Goal: Task Accomplishment & Management: Use online tool/utility

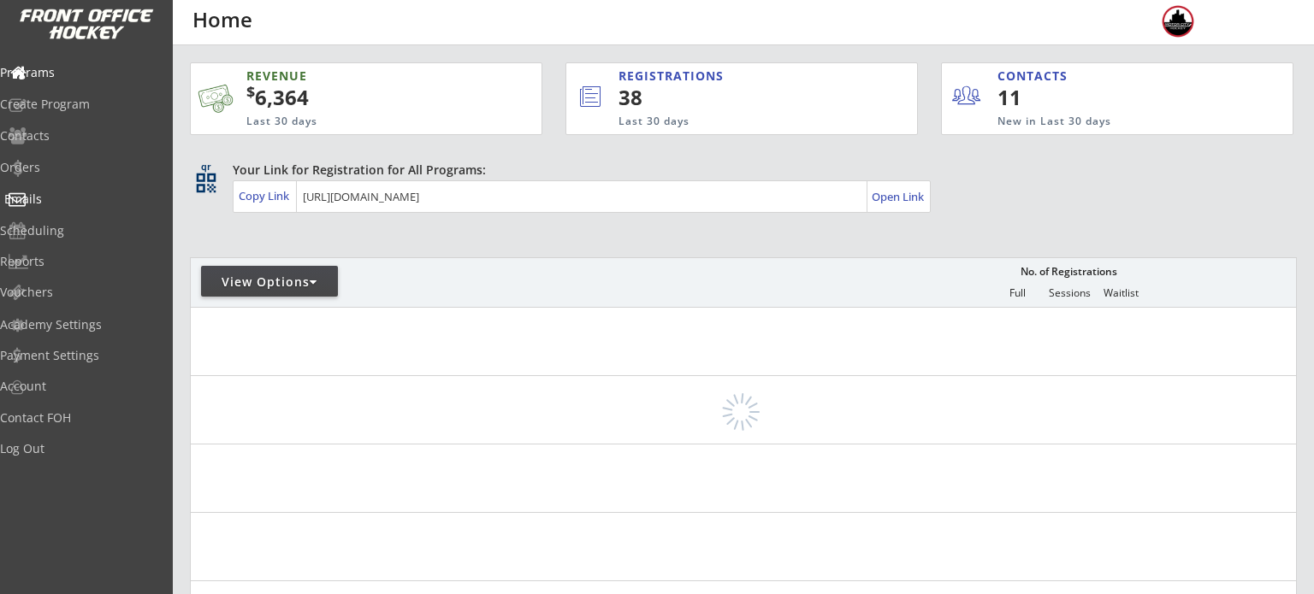
click at [298, 294] on div "View Options" at bounding box center [269, 281] width 137 height 31
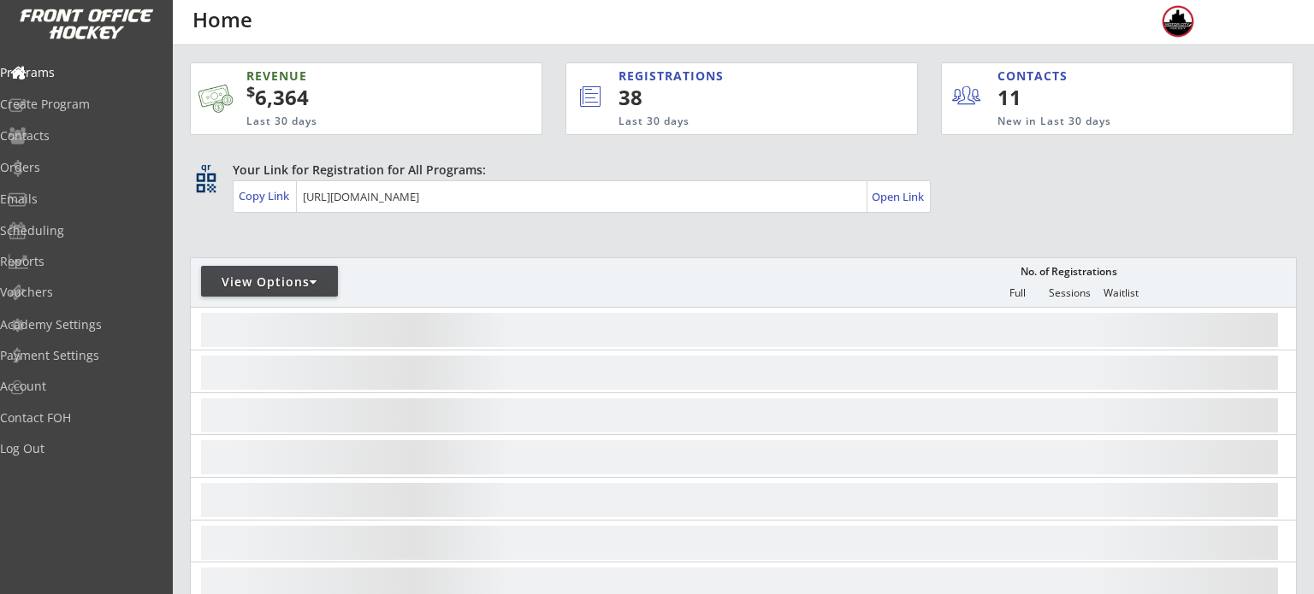
select select ""Upcoming Programs""
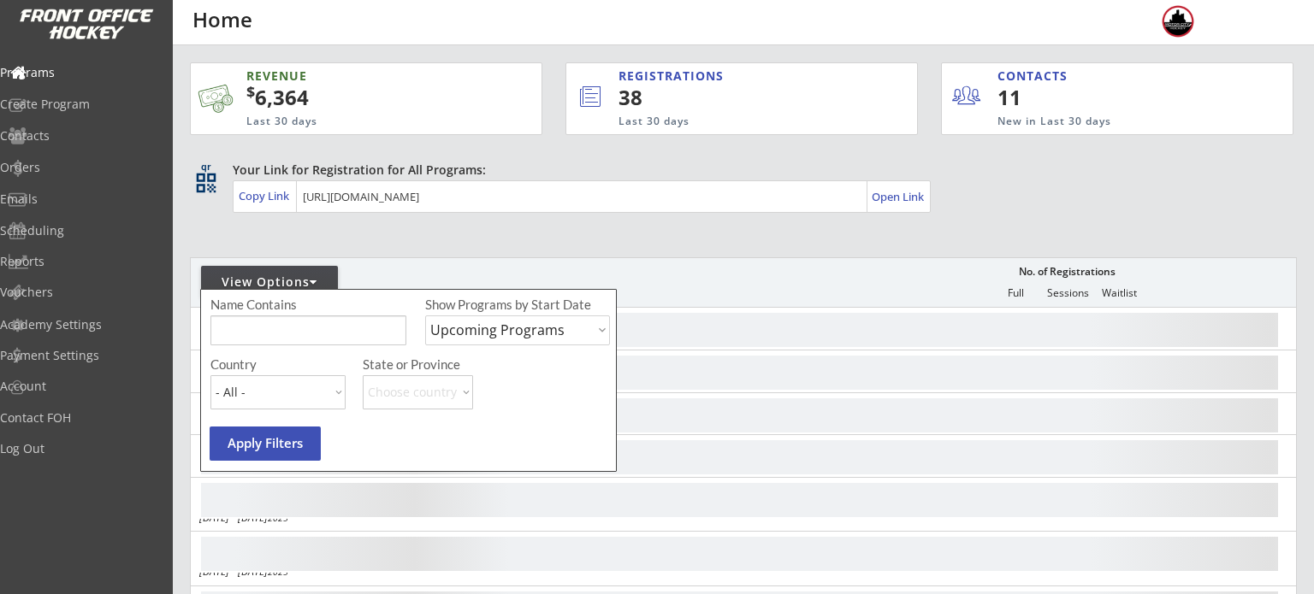
click at [270, 322] on input "input" at bounding box center [308, 331] width 196 height 30
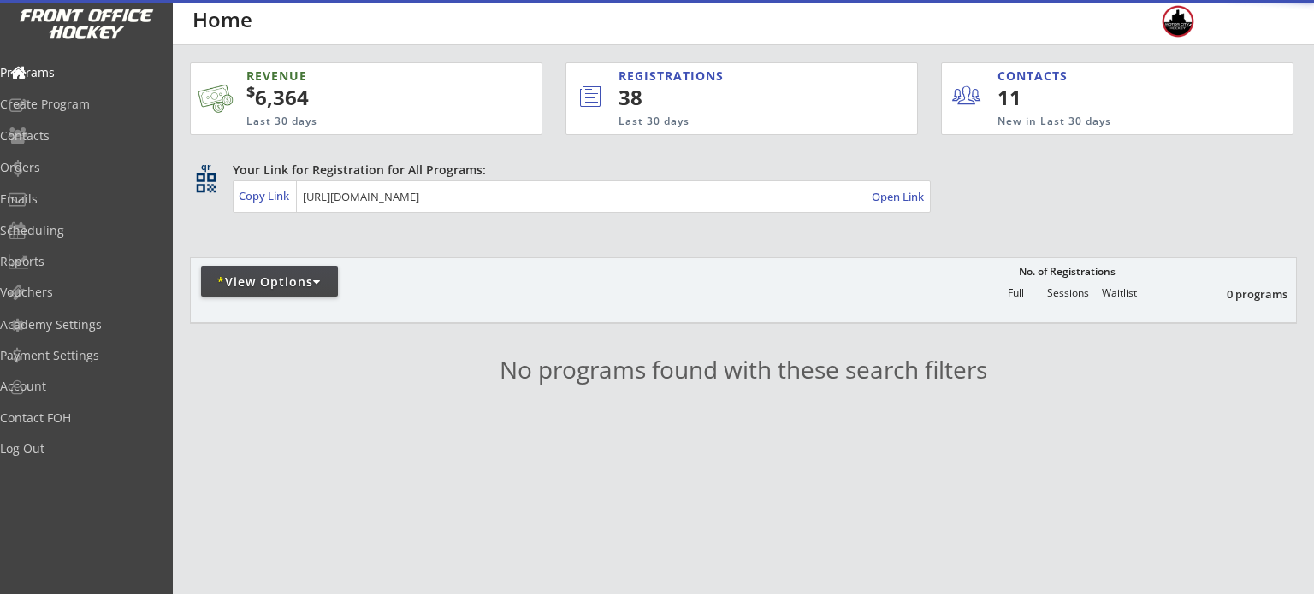
click at [273, 328] on div "REVENUE $ 6,364 Last 30 days REGISTRATIONS 38 Last 30 days CONTACTS 11 New in L…" at bounding box center [743, 273] width 1107 height 456
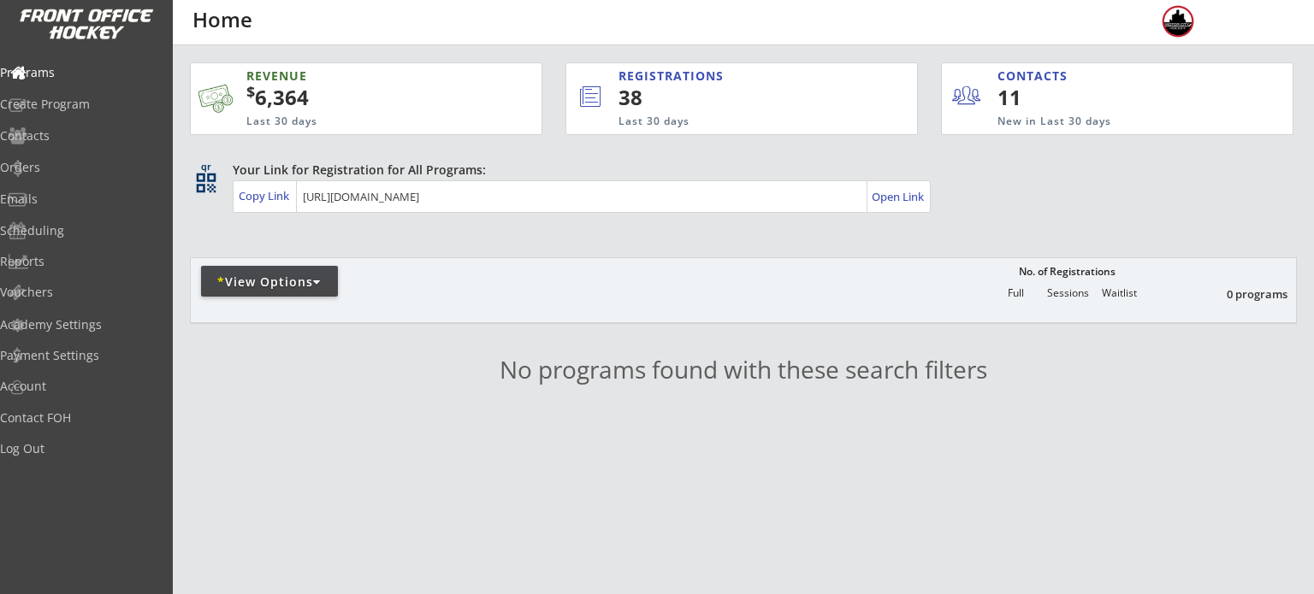
click at [271, 291] on div "* View Options" at bounding box center [269, 281] width 137 height 31
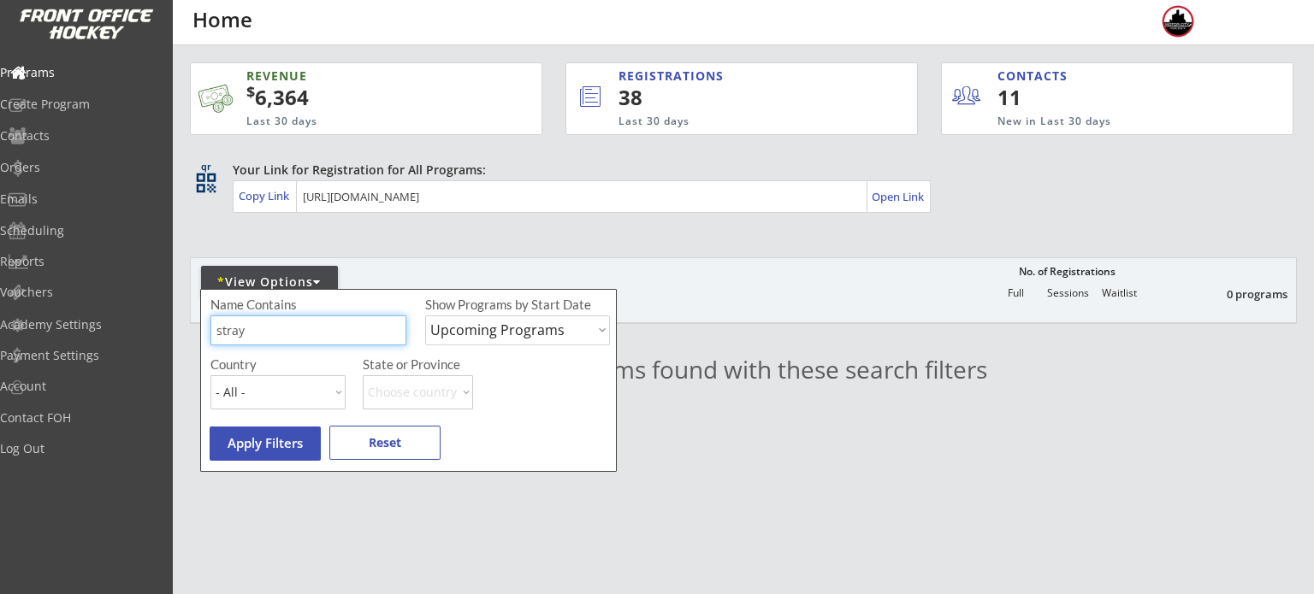
click at [275, 328] on input "input" at bounding box center [308, 331] width 196 height 30
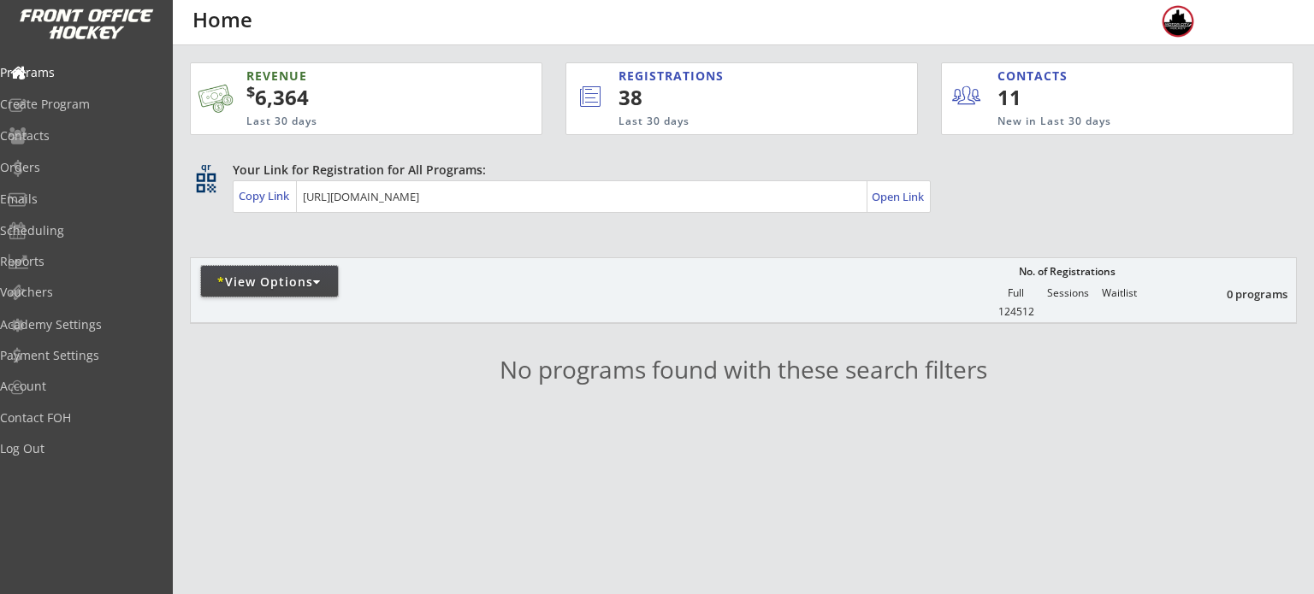
click at [264, 294] on div "* View Options" at bounding box center [269, 281] width 137 height 31
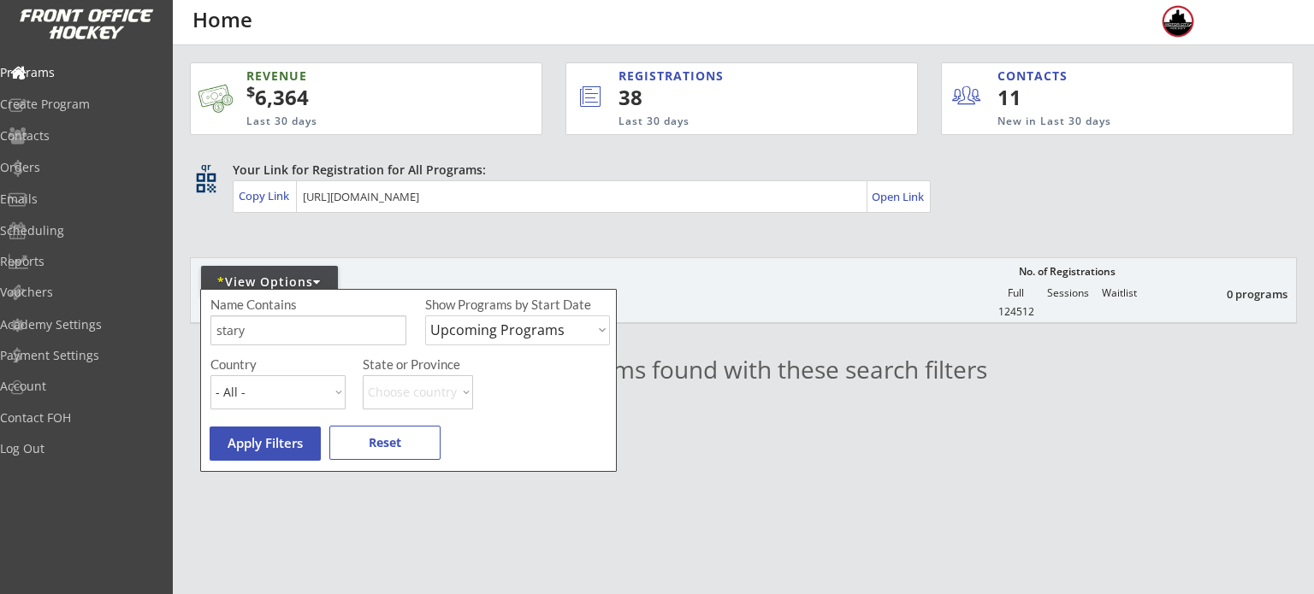
click at [275, 331] on input "input" at bounding box center [308, 331] width 196 height 30
type input "starzy"
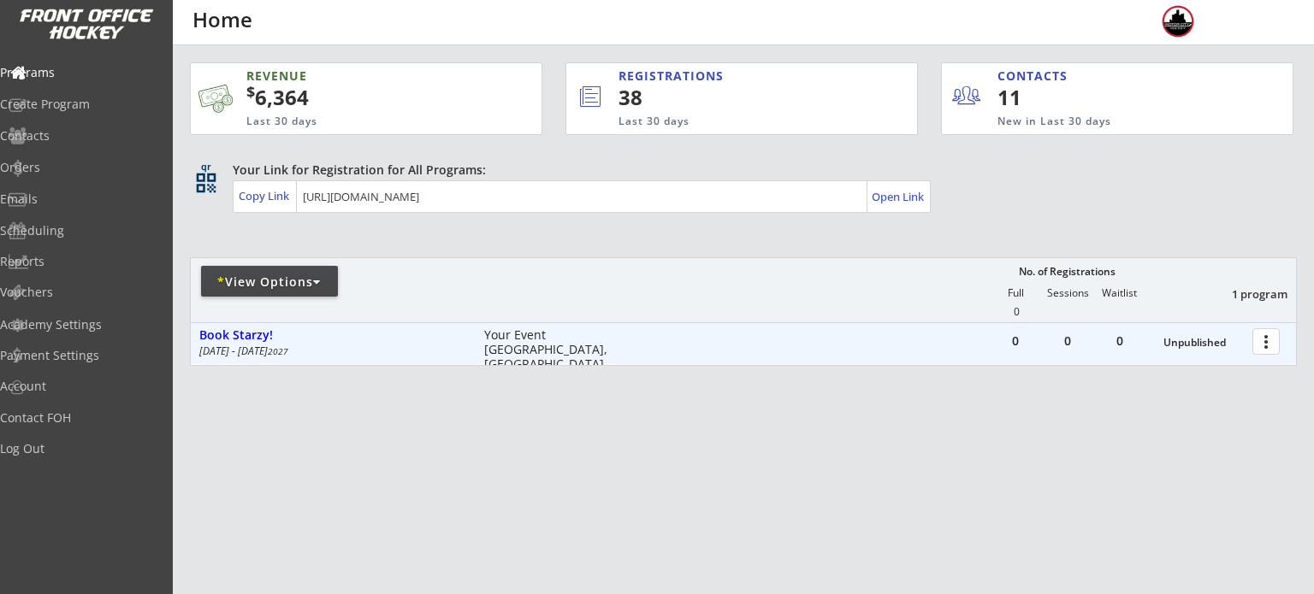
click at [1263, 345] on div at bounding box center [1269, 341] width 30 height 30
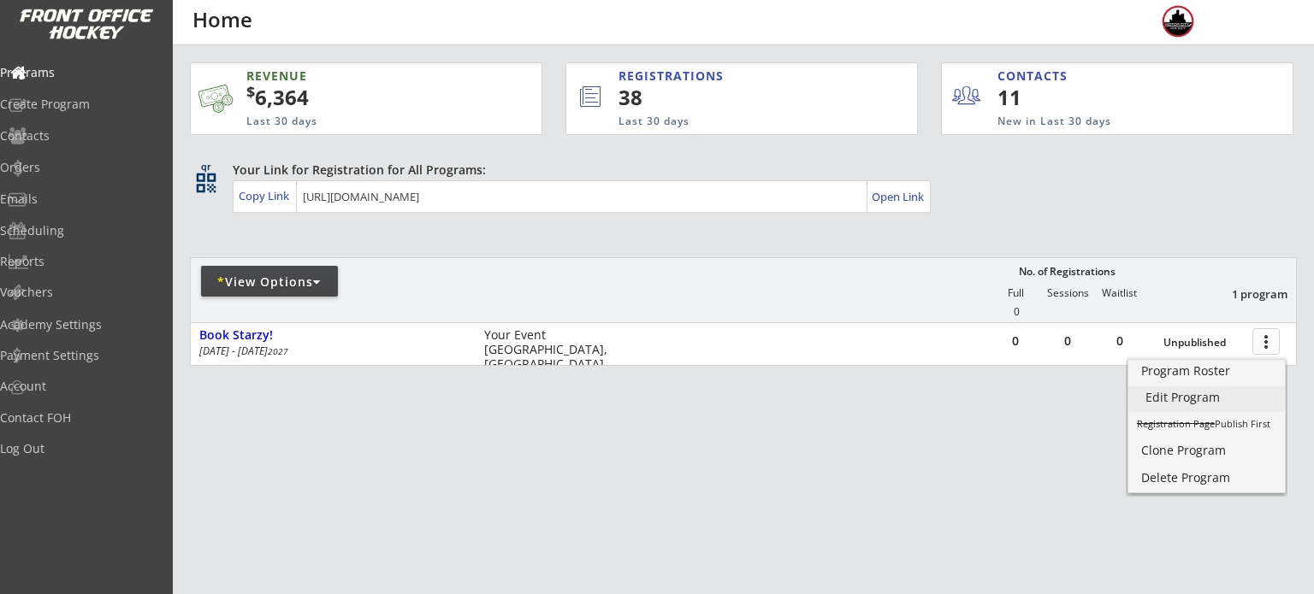
click at [1203, 394] on div "Edit Program" at bounding box center [1206, 398] width 122 height 12
